Goal: Check status: Check status

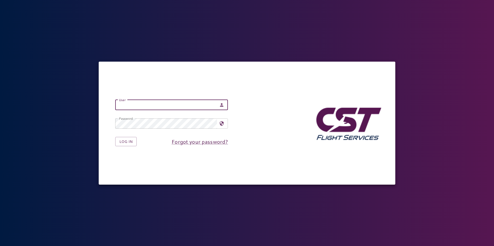
type input "**********"
click at [131, 143] on button "Log in" at bounding box center [125, 142] width 21 height 10
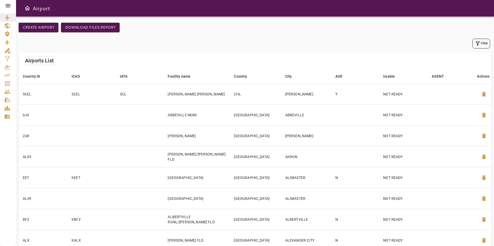
click at [10, 4] on icon at bounding box center [8, 5] width 5 height 3
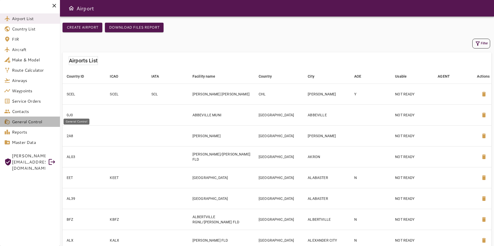
click at [30, 124] on span "General Control" at bounding box center [34, 122] width 44 height 6
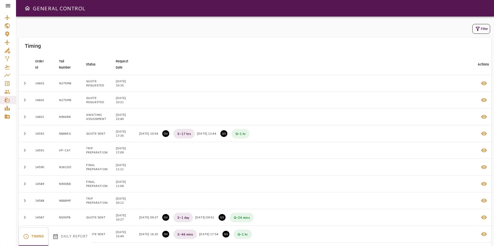
click at [10, 4] on icon at bounding box center [8, 6] width 6 height 6
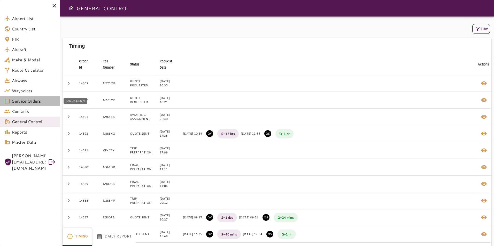
click at [31, 101] on span "Service Orders" at bounding box center [34, 101] width 44 height 6
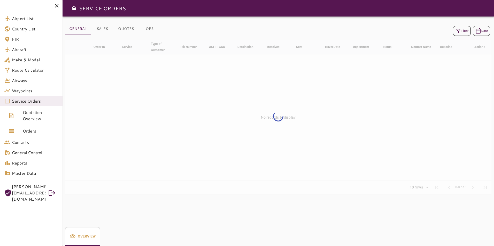
click at [467, 34] on button "Filter" at bounding box center [462, 31] width 18 height 10
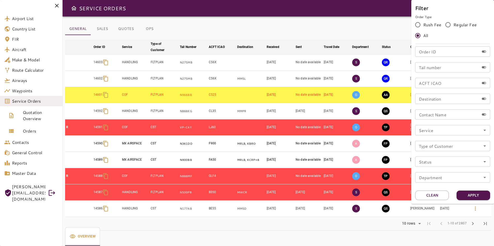
click at [438, 56] on input "Order ID" at bounding box center [447, 51] width 64 height 10
paste input "*****"
type input "*****"
click at [468, 191] on button "Apply" at bounding box center [473, 196] width 34 height 10
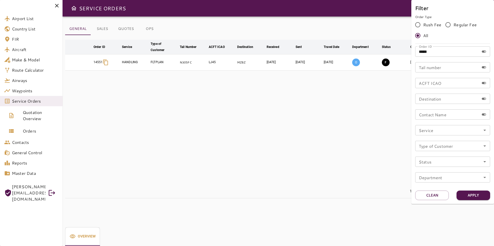
click at [363, 106] on div at bounding box center [247, 123] width 494 height 246
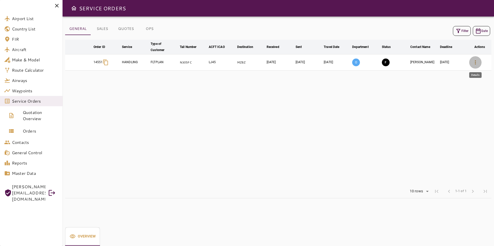
click at [474, 62] on icon "button" at bounding box center [475, 62] width 6 height 6
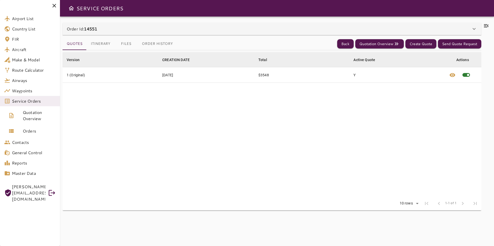
click at [486, 25] on icon at bounding box center [486, 25] width 5 height 3
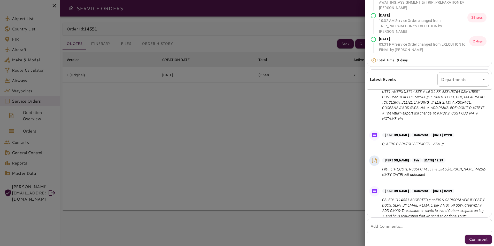
scroll to position [140, 0]
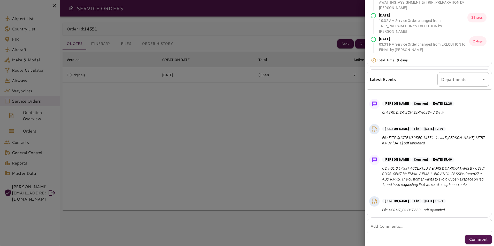
click at [192, 87] on div at bounding box center [247, 123] width 494 height 246
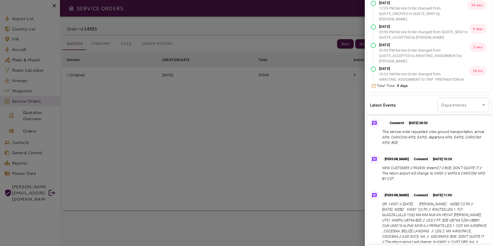
scroll to position [0, 0]
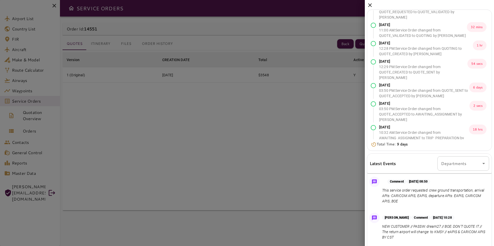
click at [367, 4] on div "[DATE] 08:50 AM Quote received [DATE] 10:28 AM : Service Order changed from QUO…" at bounding box center [429, 165] width 129 height 330
click at [370, 4] on icon at bounding box center [370, 5] width 6 height 6
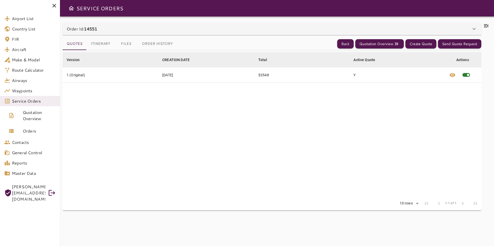
click at [124, 43] on button "Files" at bounding box center [125, 44] width 23 height 12
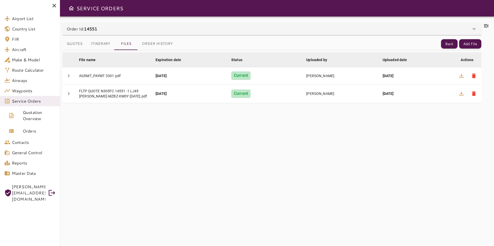
click at [307, 223] on div "File name arrow_downward Expiration date arrow_downward Status arrow_downward U…" at bounding box center [271, 145] width 418 height 190
